Goal: Task Accomplishment & Management: Manage account settings

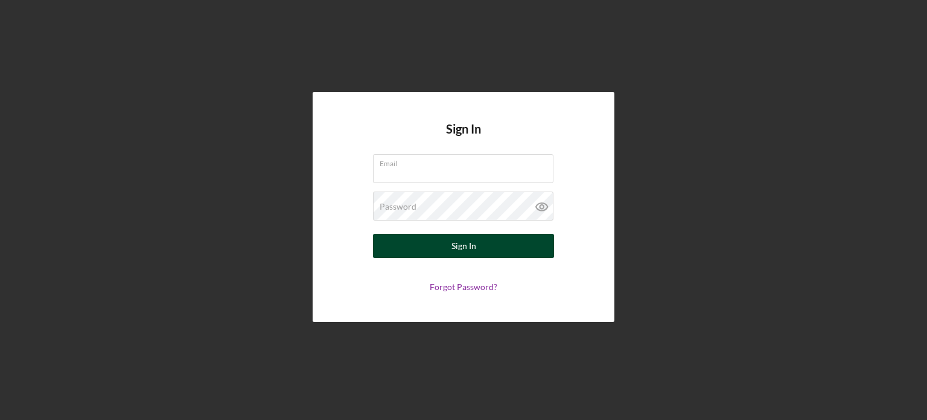
type input "[PERSON_NAME][EMAIL_ADDRESS][DOMAIN_NAME]"
click at [449, 252] on button "Sign In" at bounding box center [463, 246] width 181 height 24
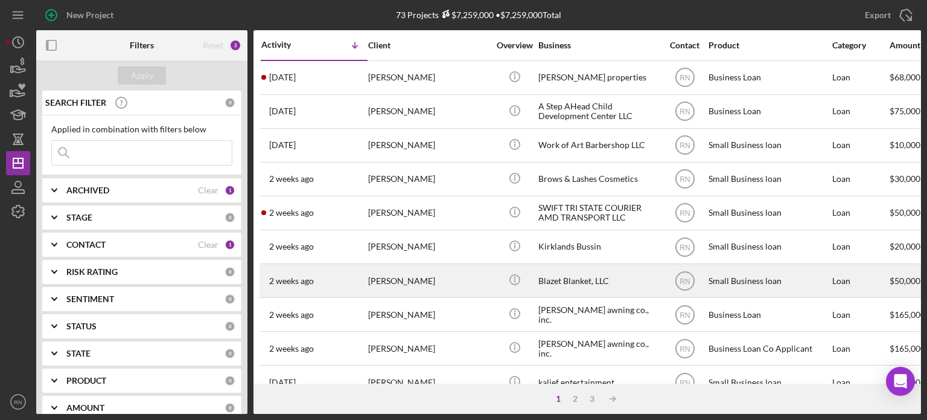
click at [417, 284] on div "[PERSON_NAME]" at bounding box center [428, 280] width 121 height 32
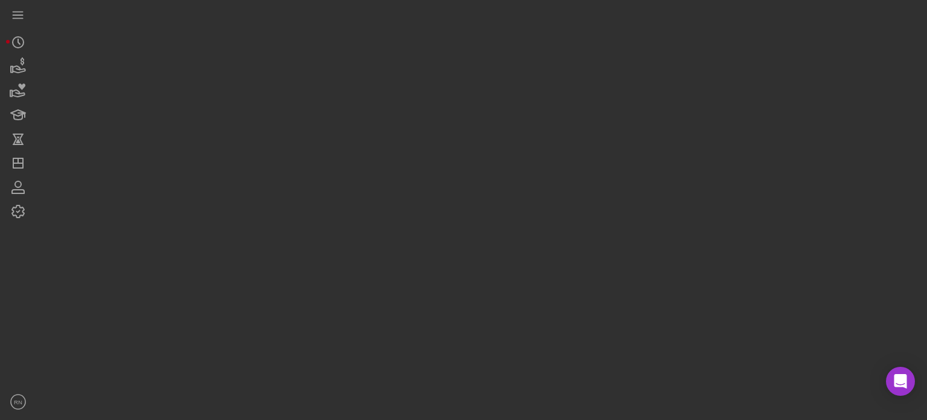
click at [413, 284] on div at bounding box center [478, 207] width 885 height 414
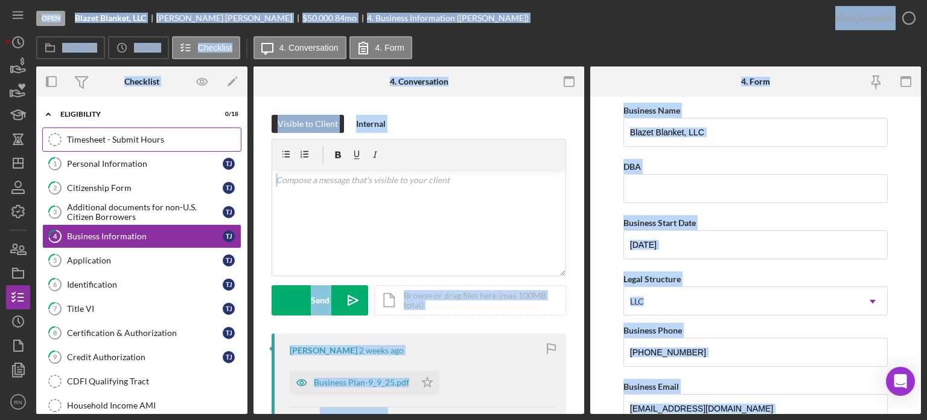
click at [162, 141] on div "Timesheet - Submit Hours" at bounding box center [154, 140] width 174 height 10
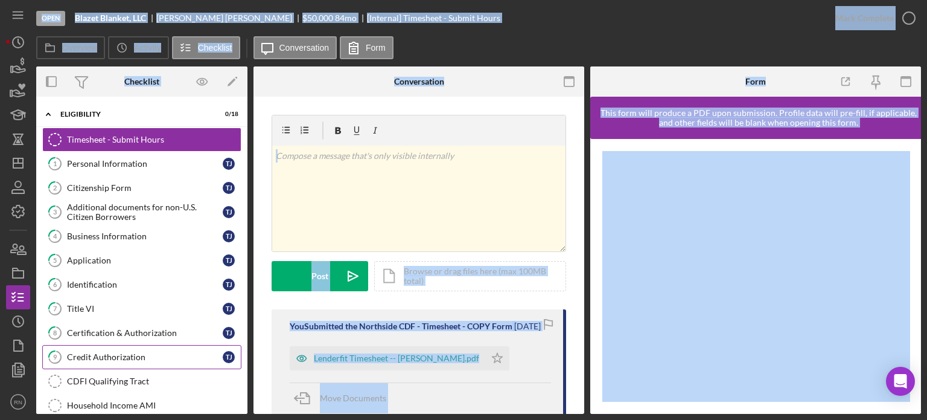
scroll to position [60, 0]
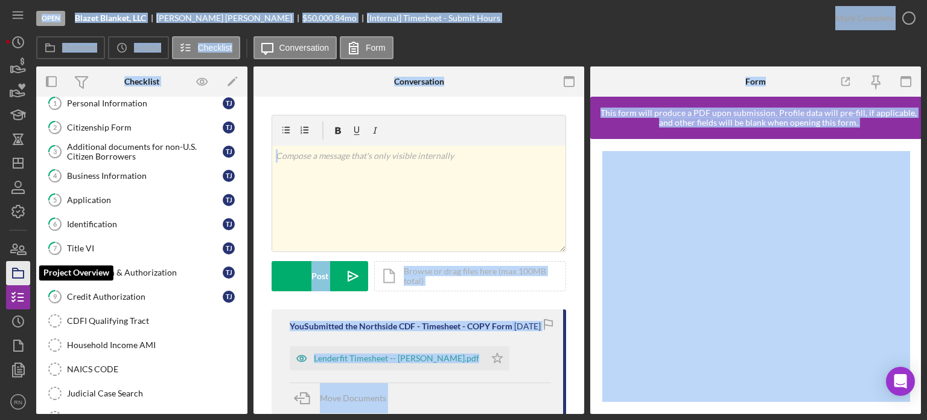
click at [13, 272] on rect "button" at bounding box center [18, 273] width 11 height 7
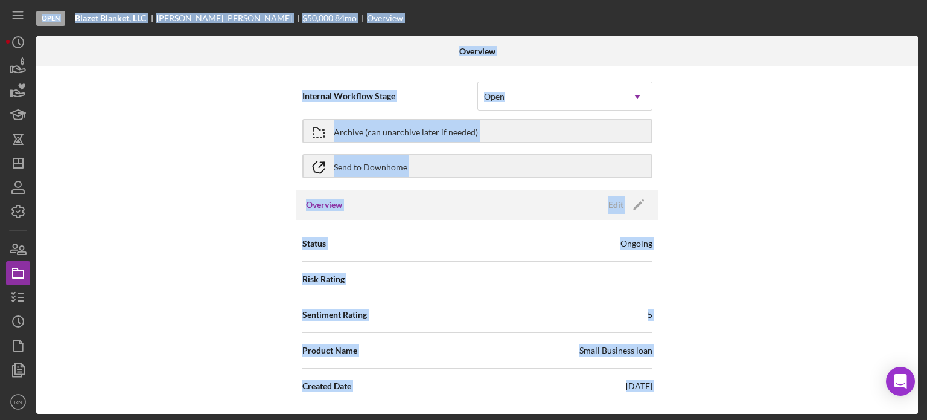
click at [208, 205] on div "Internal Workflow Stage Open Icon/Dropdown Arrow Archive (can unarchive later i…" at bounding box center [477, 239] width 882 height 347
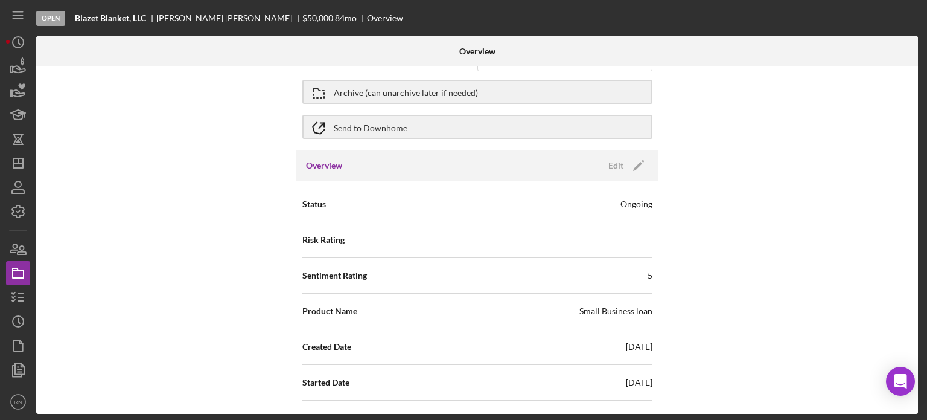
scroll to position [60, 0]
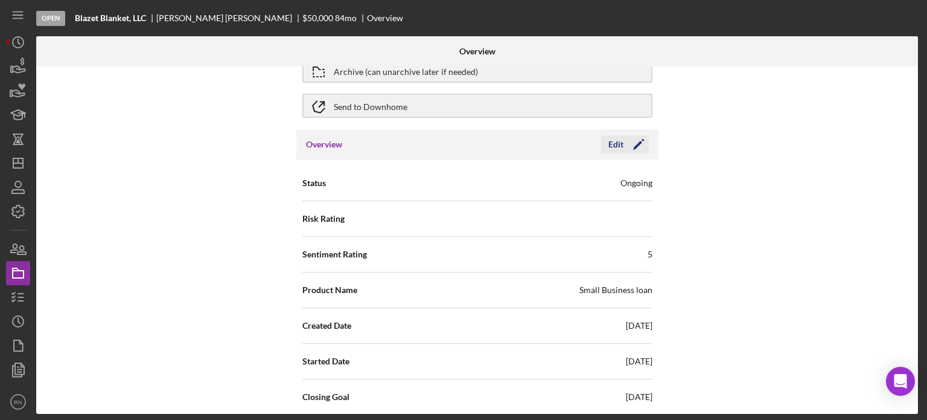
click at [616, 139] on div "Edit" at bounding box center [616, 144] width 15 height 18
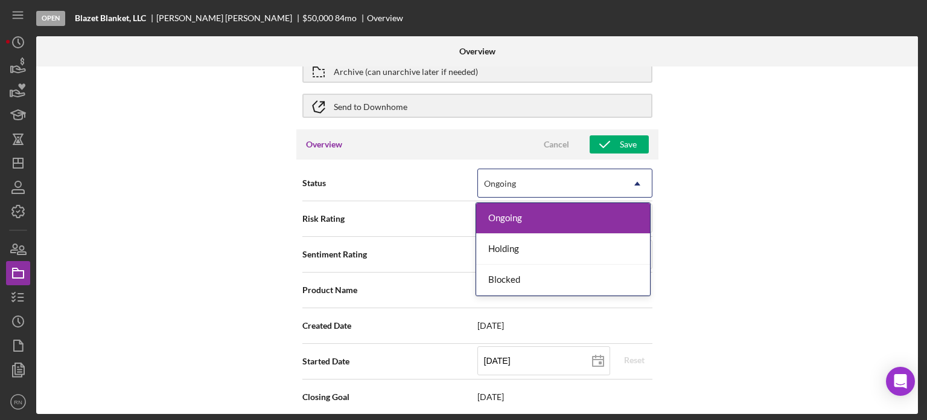
click at [640, 181] on icon "Icon/Dropdown Arrow" at bounding box center [637, 183] width 29 height 29
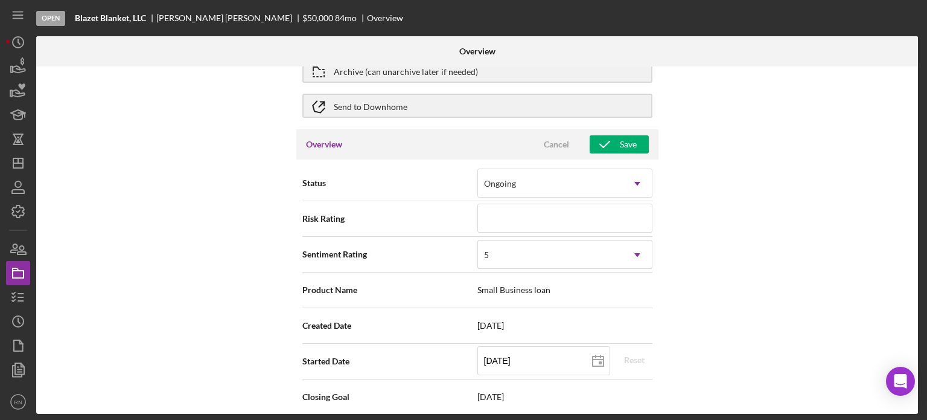
click at [176, 277] on div "Internal Workflow Stage Open Icon/Dropdown Arrow Archive (can unarchive later i…" at bounding box center [477, 239] width 882 height 347
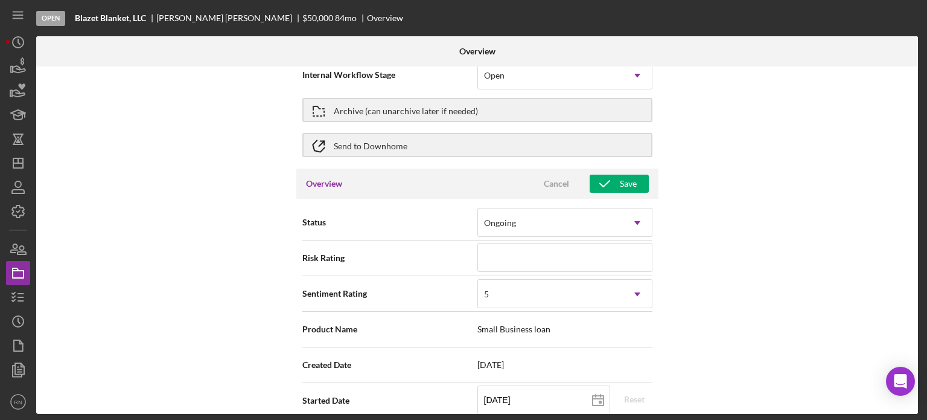
scroll to position [0, 0]
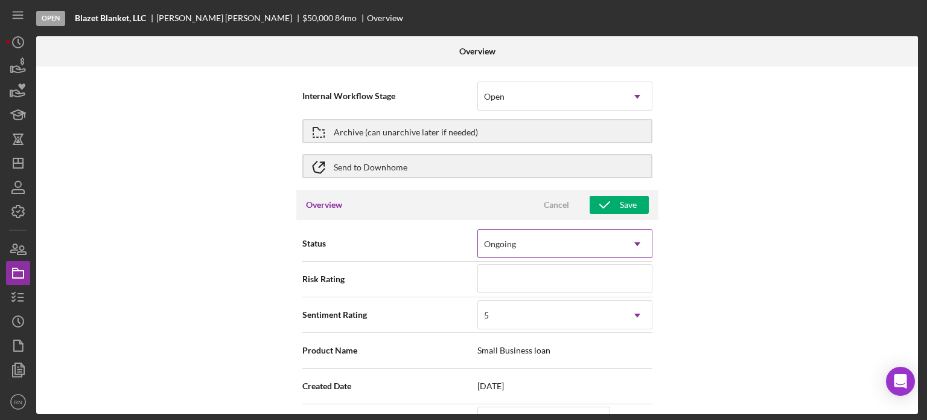
click at [633, 243] on icon "Icon/Dropdown Arrow" at bounding box center [637, 243] width 29 height 29
click at [215, 314] on div "Internal Workflow Stage Open Icon/Dropdown Arrow Archive (can unarchive later i…" at bounding box center [477, 239] width 882 height 347
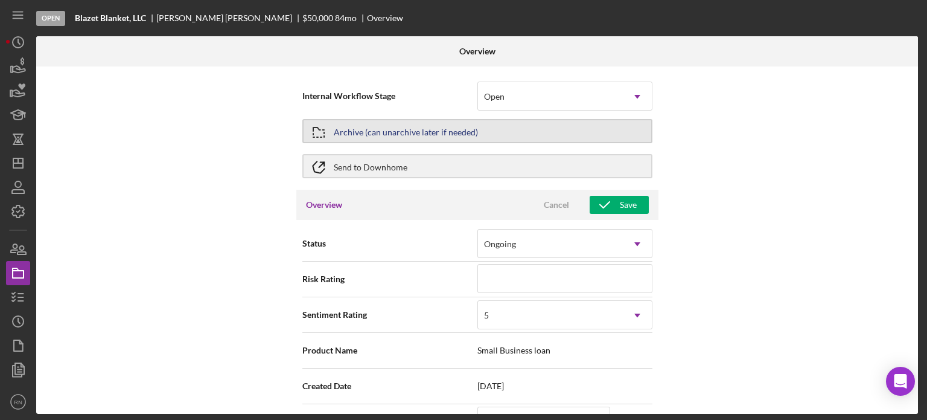
click at [541, 135] on button "Archive (can unarchive later if needed)" at bounding box center [477, 131] width 350 height 24
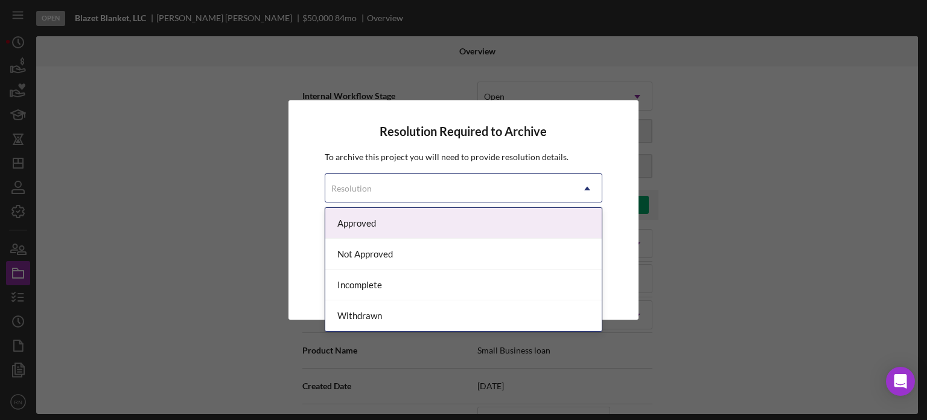
click at [590, 185] on icon "Icon/Dropdown Arrow" at bounding box center [587, 188] width 29 height 29
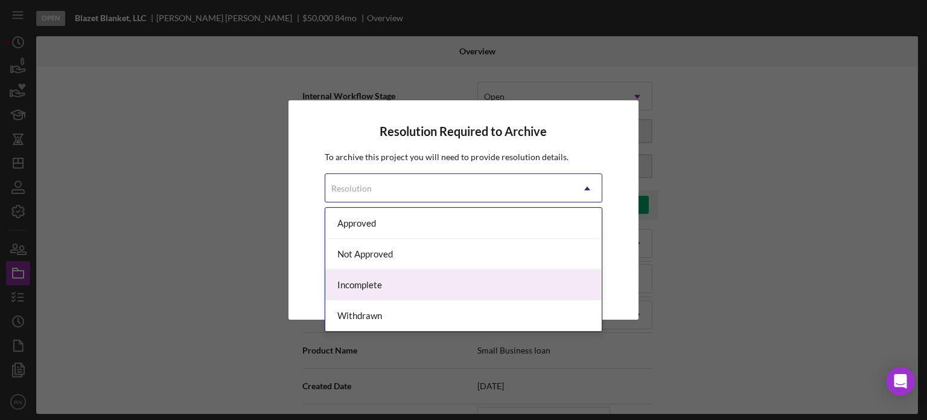
click at [395, 281] on div "Incomplete" at bounding box center [463, 284] width 277 height 31
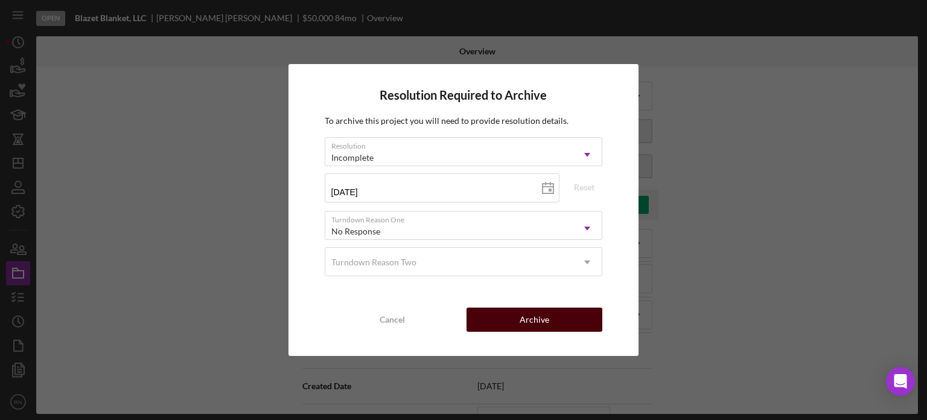
click at [523, 321] on div "Archive" at bounding box center [535, 319] width 30 height 24
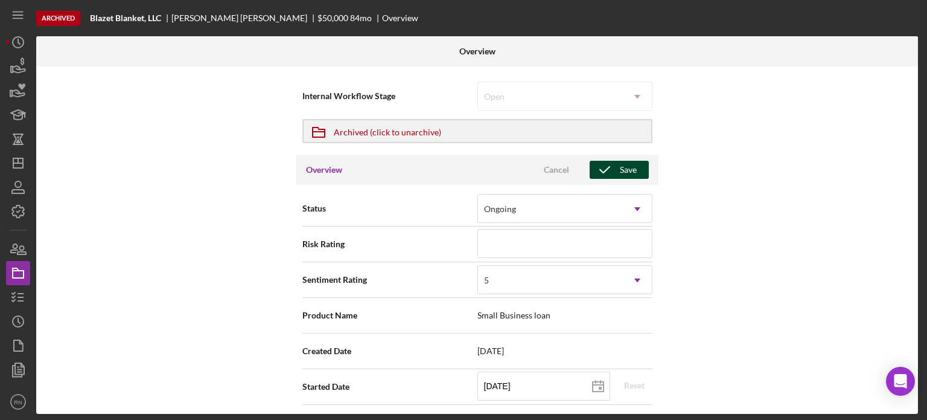
drag, startPoint x: 630, startPoint y: 164, endPoint x: 628, endPoint y: 171, distance: 7.6
click at [628, 170] on div "Save" at bounding box center [628, 170] width 17 height 18
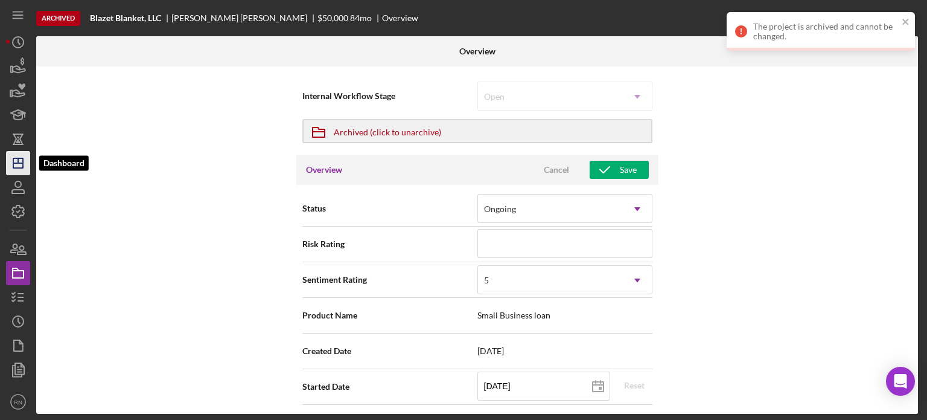
click at [17, 163] on line "button" at bounding box center [18, 163] width 10 height 0
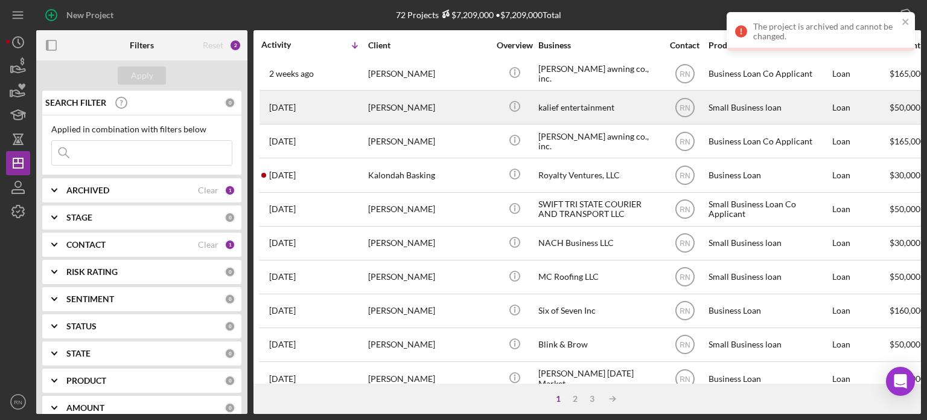
scroll to position [242, 0]
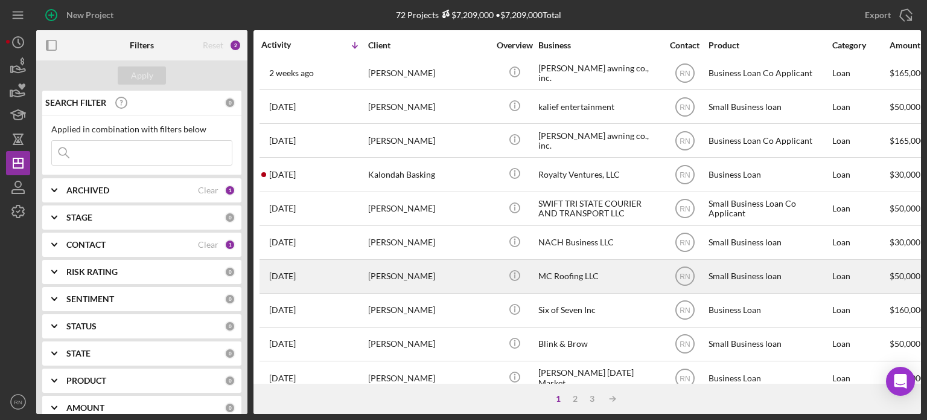
click at [415, 274] on div "[PERSON_NAME]" at bounding box center [428, 276] width 121 height 32
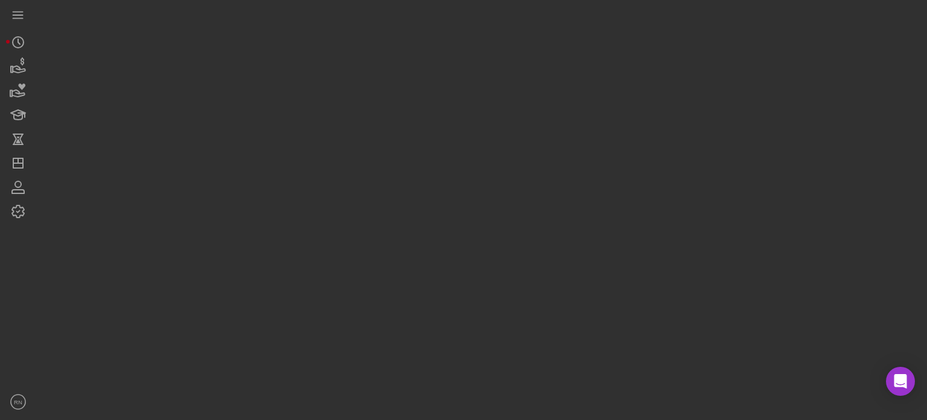
click at [415, 274] on div at bounding box center [478, 207] width 885 height 414
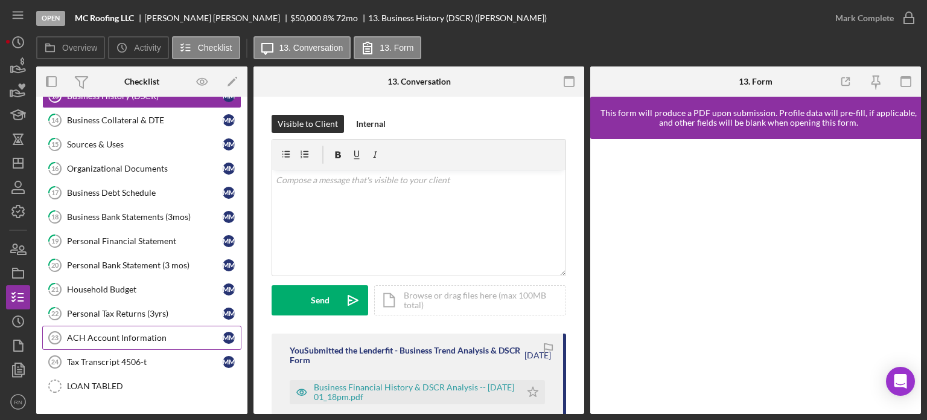
scroll to position [187, 0]
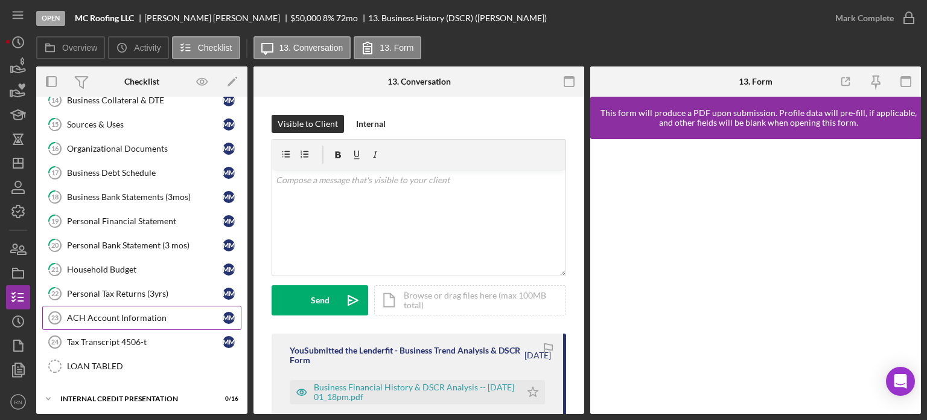
click at [149, 314] on div "ACH Account Information" at bounding box center [145, 318] width 156 height 10
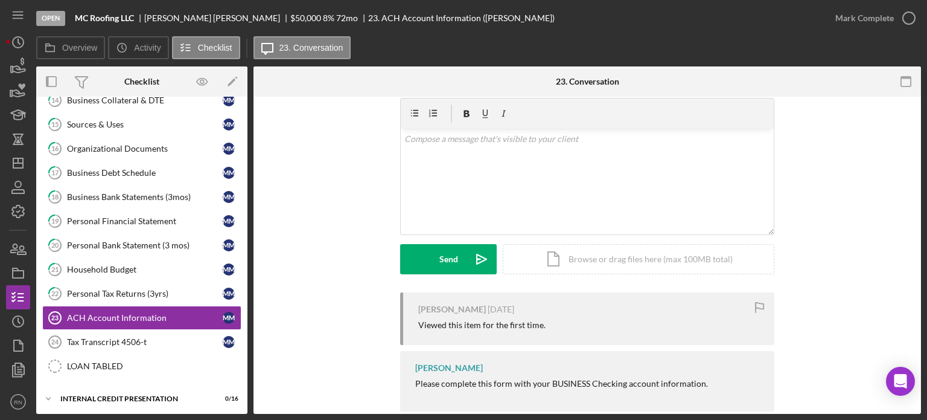
scroll to position [62, 0]
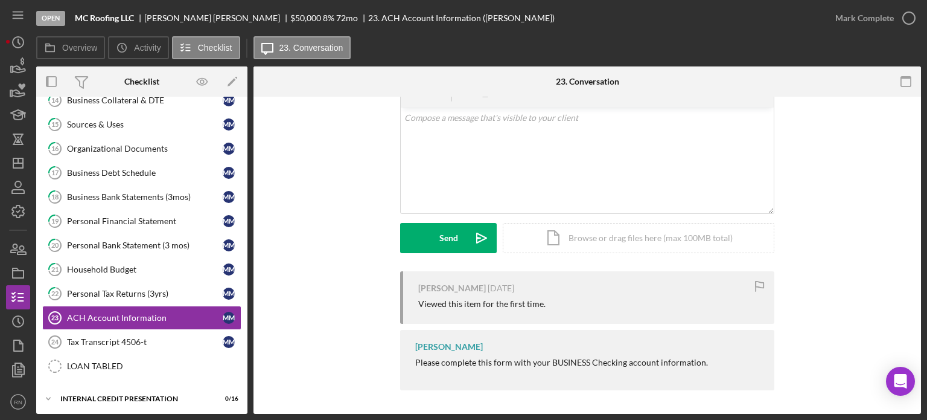
click at [360, 305] on div "[PERSON_NAME] [DATE] Viewed this item for the first time. [PERSON_NAME] Please …" at bounding box center [588, 333] width 632 height 125
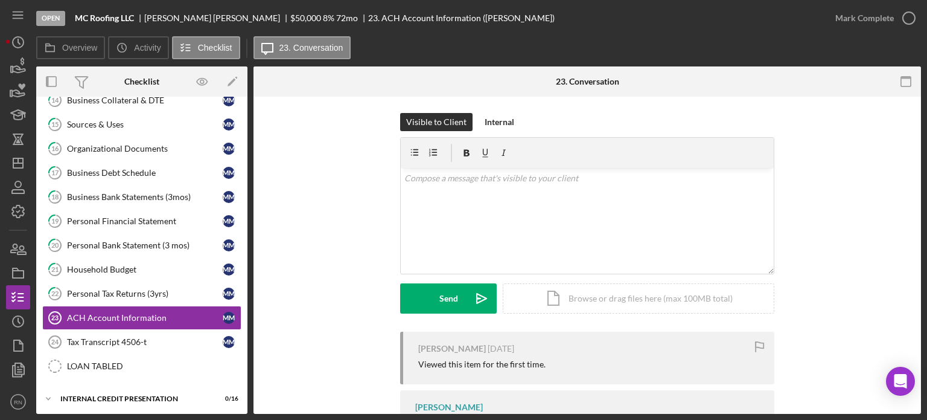
scroll to position [0, 0]
